Goal: Task Accomplishment & Management: Manage account settings

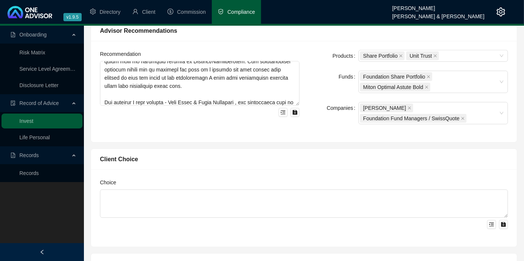
scroll to position [379, 0]
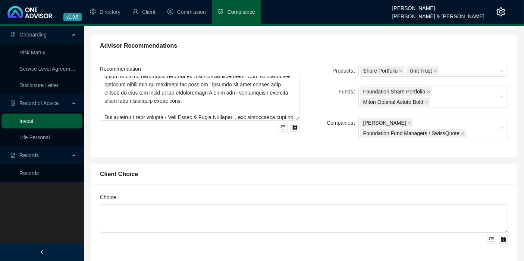
click at [33, 119] on link "Invest" at bounding box center [26, 121] width 14 height 6
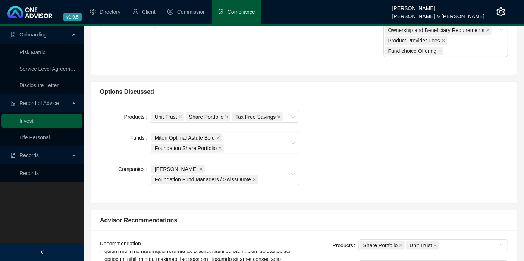
scroll to position [131, 0]
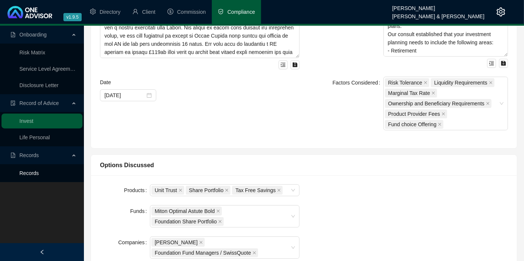
click at [33, 173] on link "Records" at bounding box center [28, 173] width 19 height 6
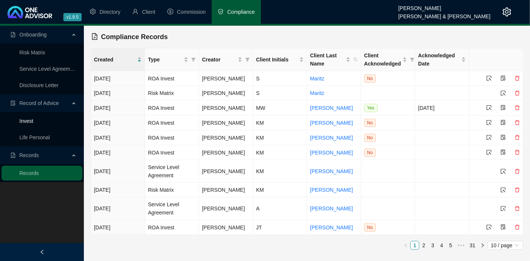
click at [28, 120] on link "Invest" at bounding box center [26, 121] width 14 height 6
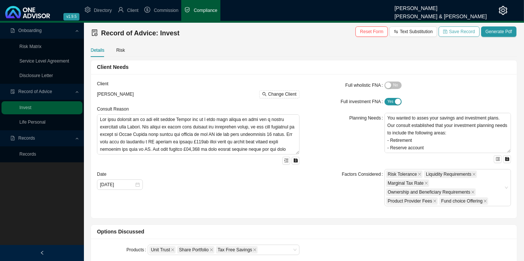
click at [465, 29] on span "Save Record" at bounding box center [462, 31] width 26 height 7
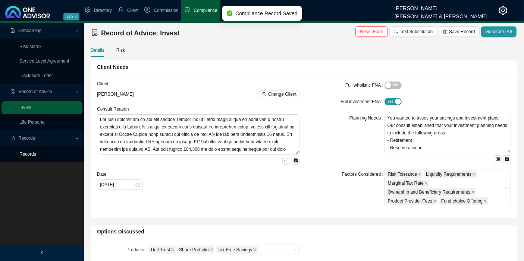
click at [26, 156] on link "Records" at bounding box center [27, 154] width 17 height 5
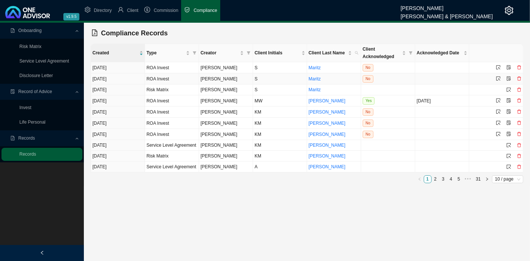
click at [520, 77] on icon "delete" at bounding box center [519, 78] width 4 height 4
click at [519, 69] on button "Yes" at bounding box center [516, 69] width 13 height 8
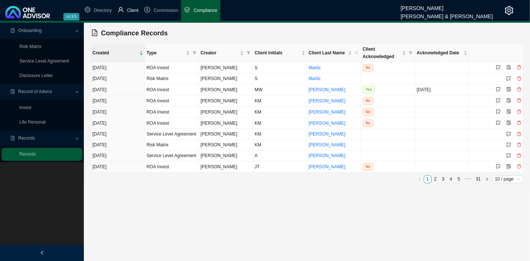
click at [136, 10] on span "Client" at bounding box center [133, 10] width 12 height 5
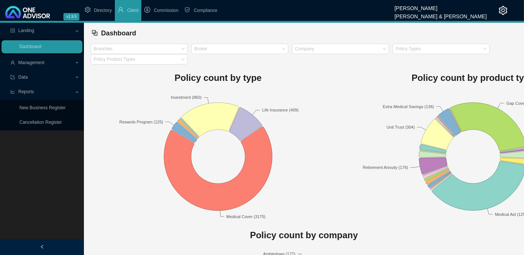
click at [48, 61] on span "Management" at bounding box center [42, 62] width 64 height 13
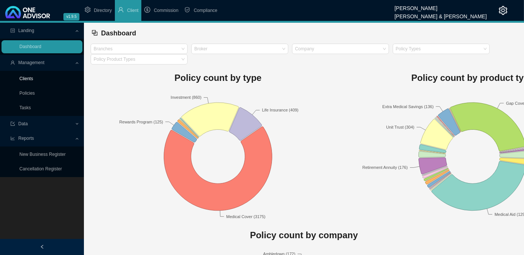
click at [26, 79] on link "Clients" at bounding box center [26, 78] width 14 height 5
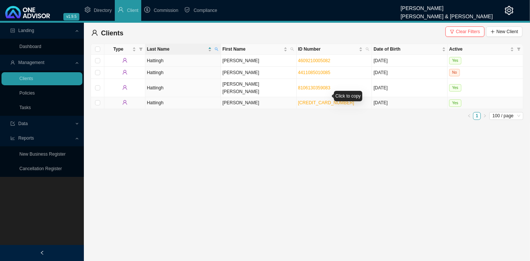
click at [312, 100] on link "6211215177087" at bounding box center [326, 102] width 56 height 5
